Goal: Information Seeking & Learning: Learn about a topic

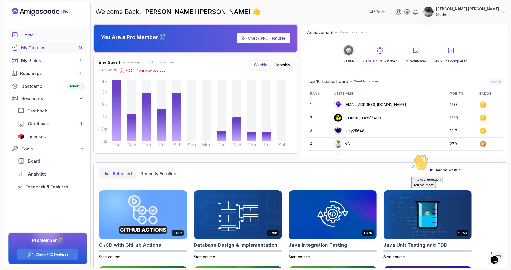
click at [42, 48] on div "My Courses 18" at bounding box center [52, 47] width 63 height 6
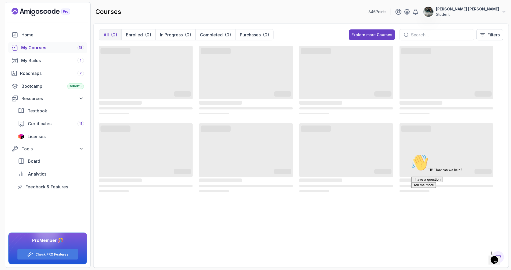
click at [497, 256] on icon "$i18n('chat', 'chat_widget')" at bounding box center [493, 260] width 7 height 8
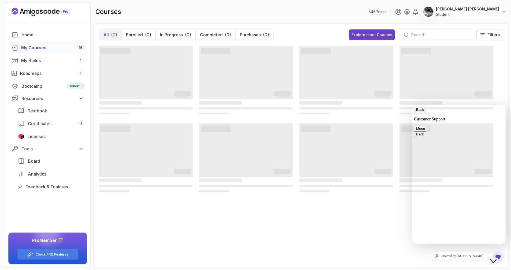
click at [496, 258] on icon "Close Chat This icon closes the chat window." at bounding box center [493, 261] width 6 height 6
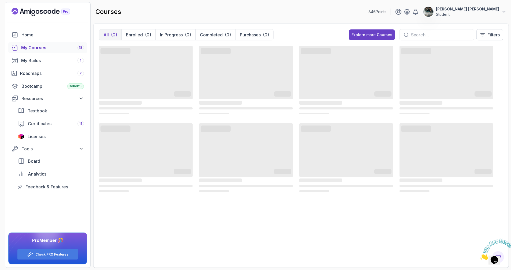
click at [479, 256] on icon "Close" at bounding box center [479, 258] width 0 height 5
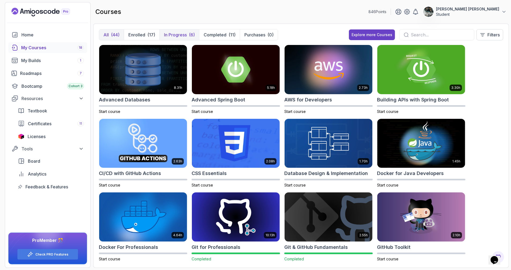
click at [174, 32] on p "In Progress" at bounding box center [175, 35] width 23 height 6
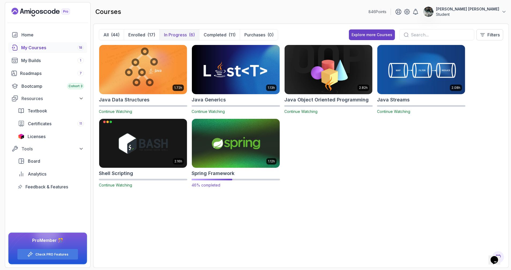
click at [245, 144] on img at bounding box center [236, 144] width 92 height 52
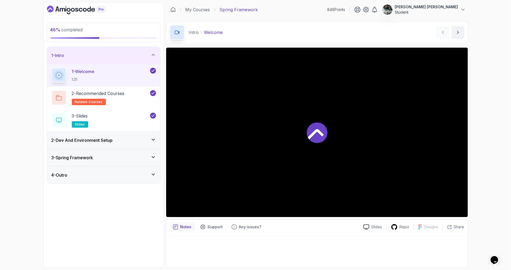
click at [151, 56] on icon at bounding box center [153, 54] width 5 height 5
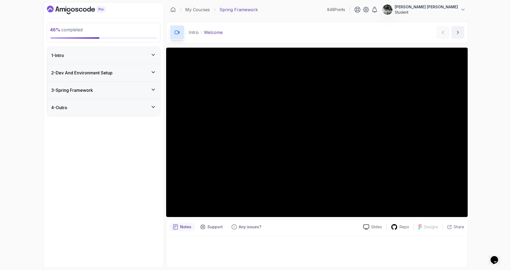
click at [113, 70] on h3 "2 - Dev And Environment Setup" at bounding box center [81, 73] width 61 height 6
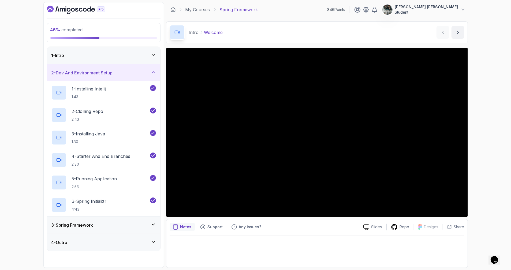
click at [113, 72] on h3 "2 - Dev And Environment Setup" at bounding box center [81, 73] width 61 height 6
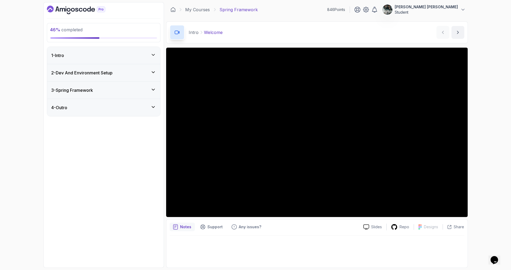
click at [100, 91] on div "3 - Spring Framework" at bounding box center [103, 90] width 104 height 6
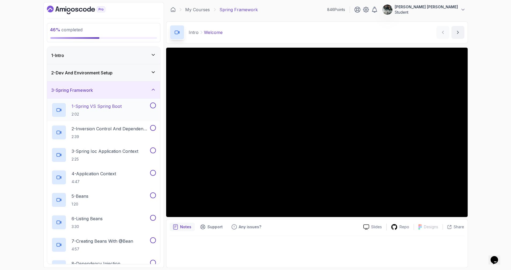
click at [96, 118] on div "1 - Spring VS Spring Boot 2:02" at bounding box center [103, 110] width 113 height 22
click at [102, 108] on p "1 - Spring VS Spring Boot" at bounding box center [97, 106] width 50 height 6
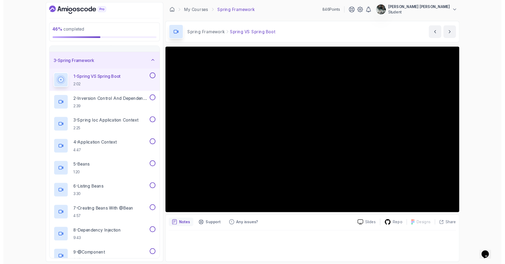
scroll to position [25, 0]
